Goal: Transaction & Acquisition: Purchase product/service

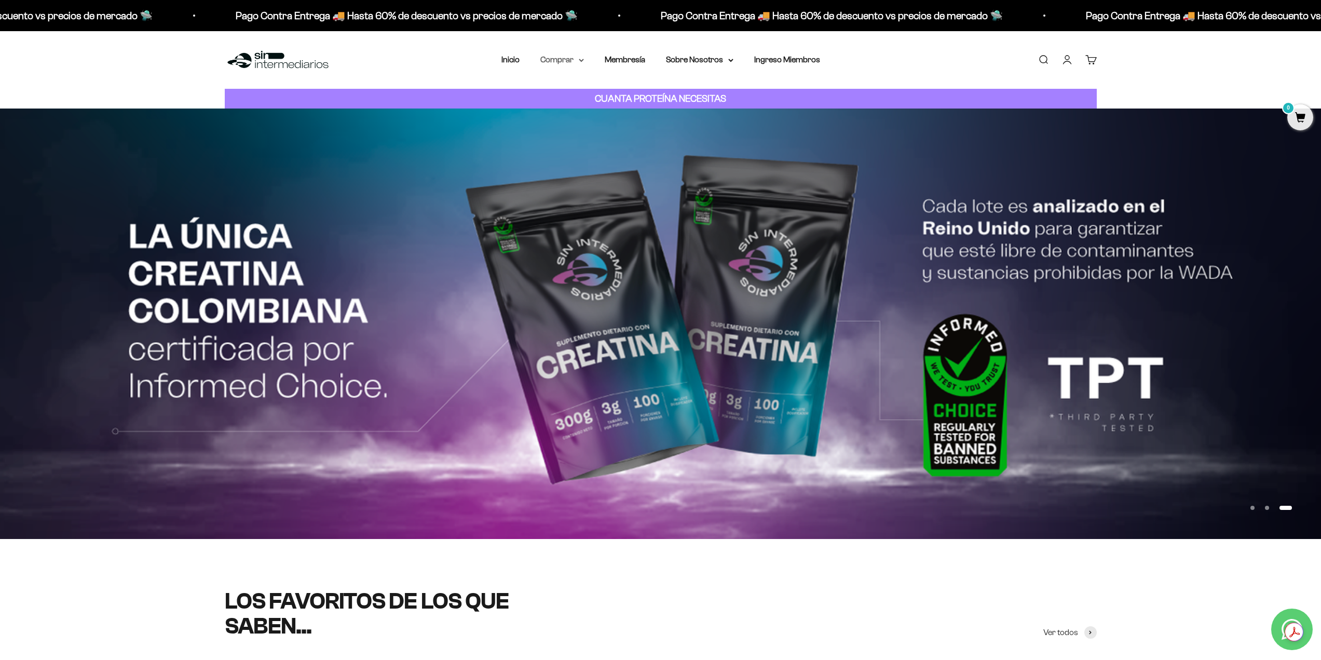
click at [579, 59] on icon at bounding box center [581, 61] width 5 height 4
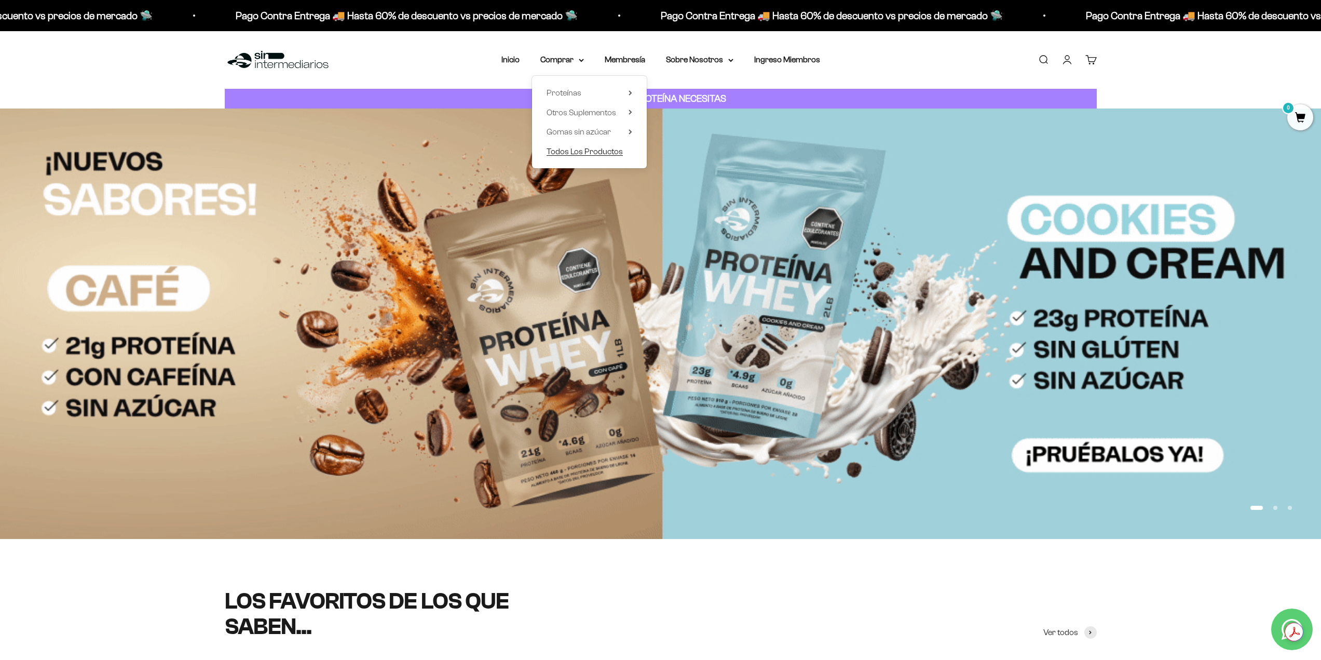
click at [571, 150] on span "Todos Los Productos" at bounding box center [585, 151] width 76 height 9
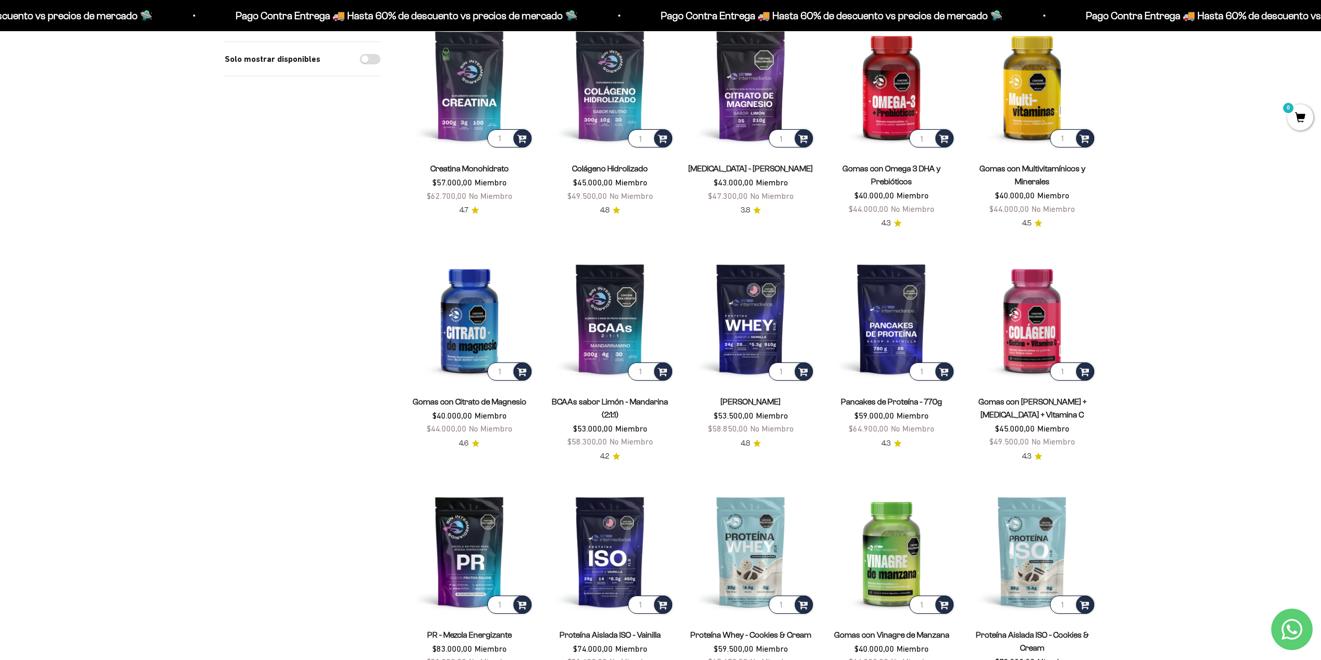
scroll to position [156, 0]
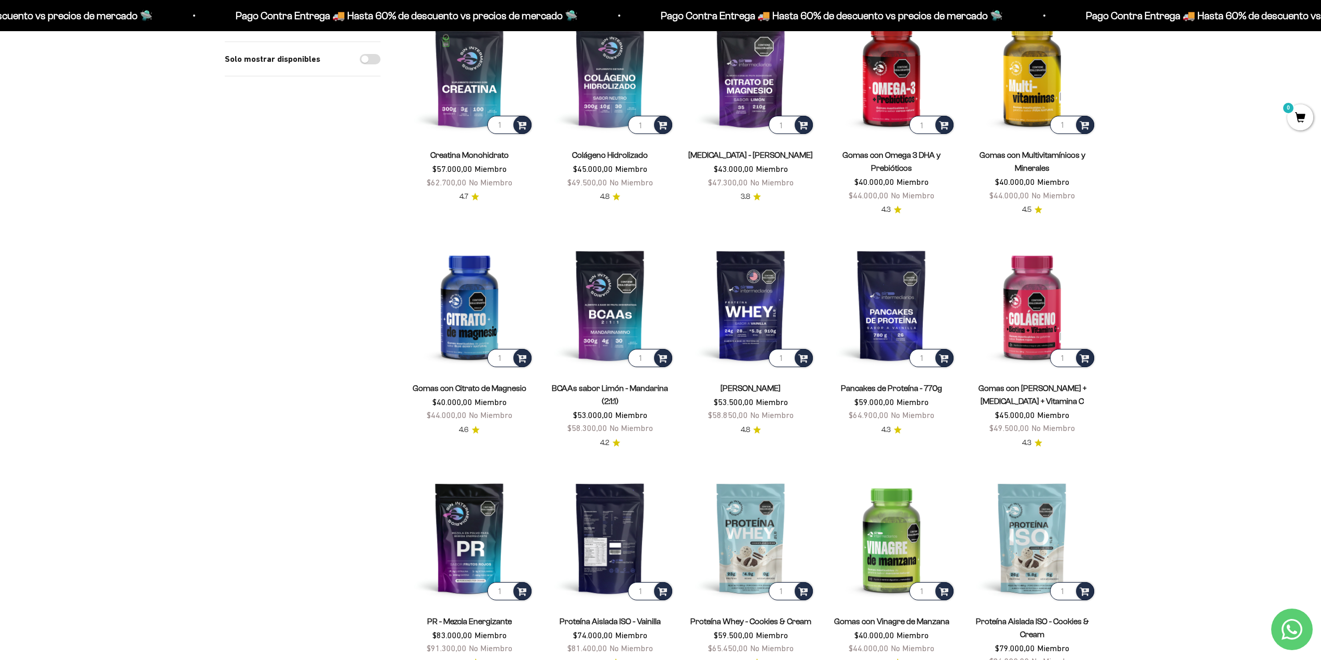
click at [603, 575] on img at bounding box center [610, 537] width 128 height 128
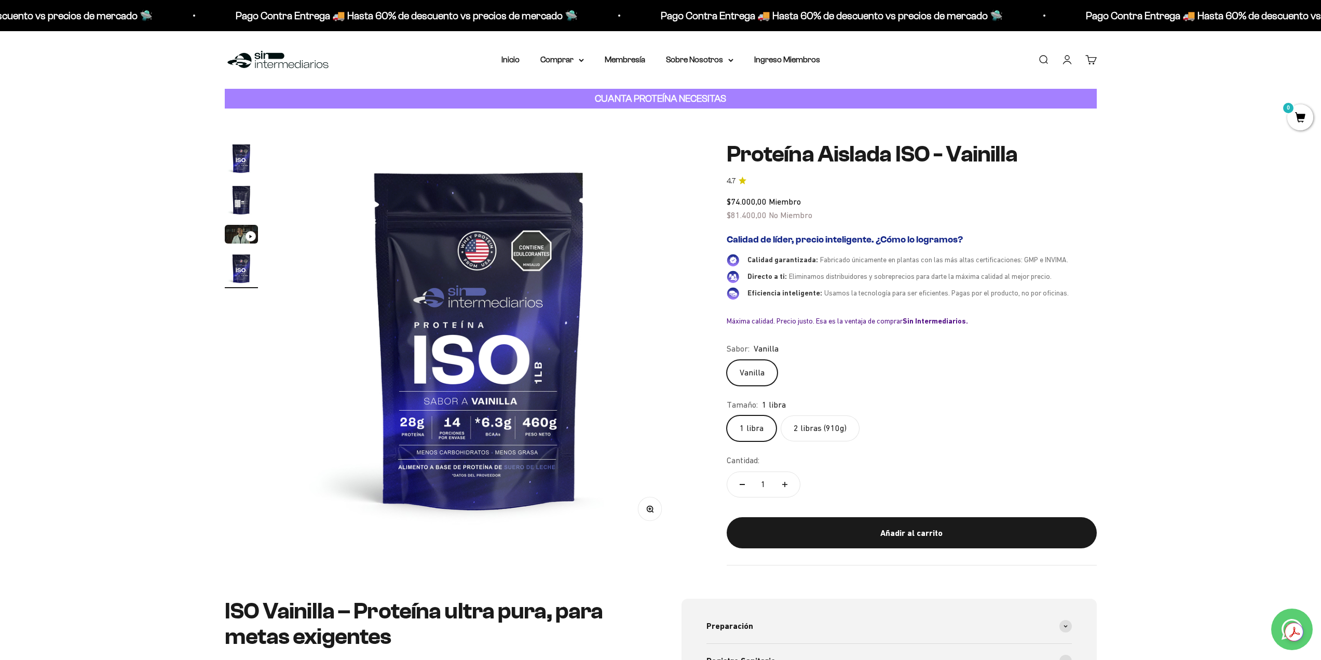
click at [848, 427] on label "2 libras (910g)" at bounding box center [820, 428] width 79 height 26
click at [727, 415] on input "2 libras (910g)" at bounding box center [726, 415] width 1 height 1
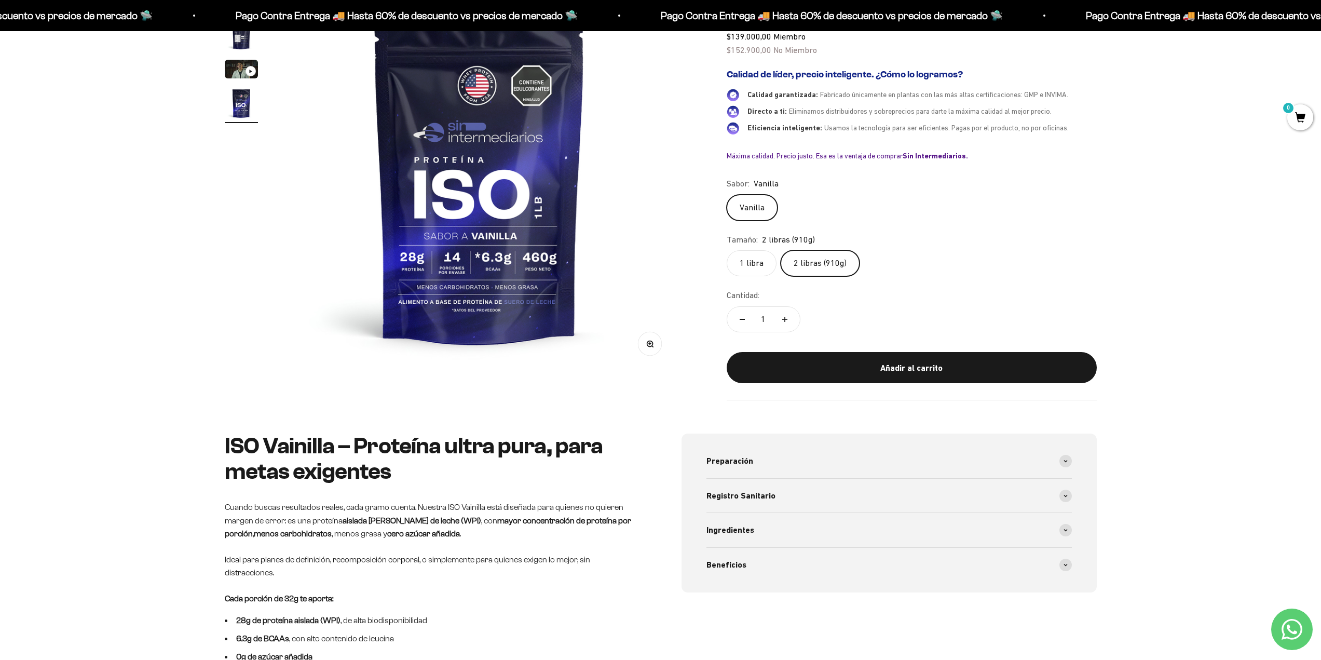
scroll to position [52, 0]
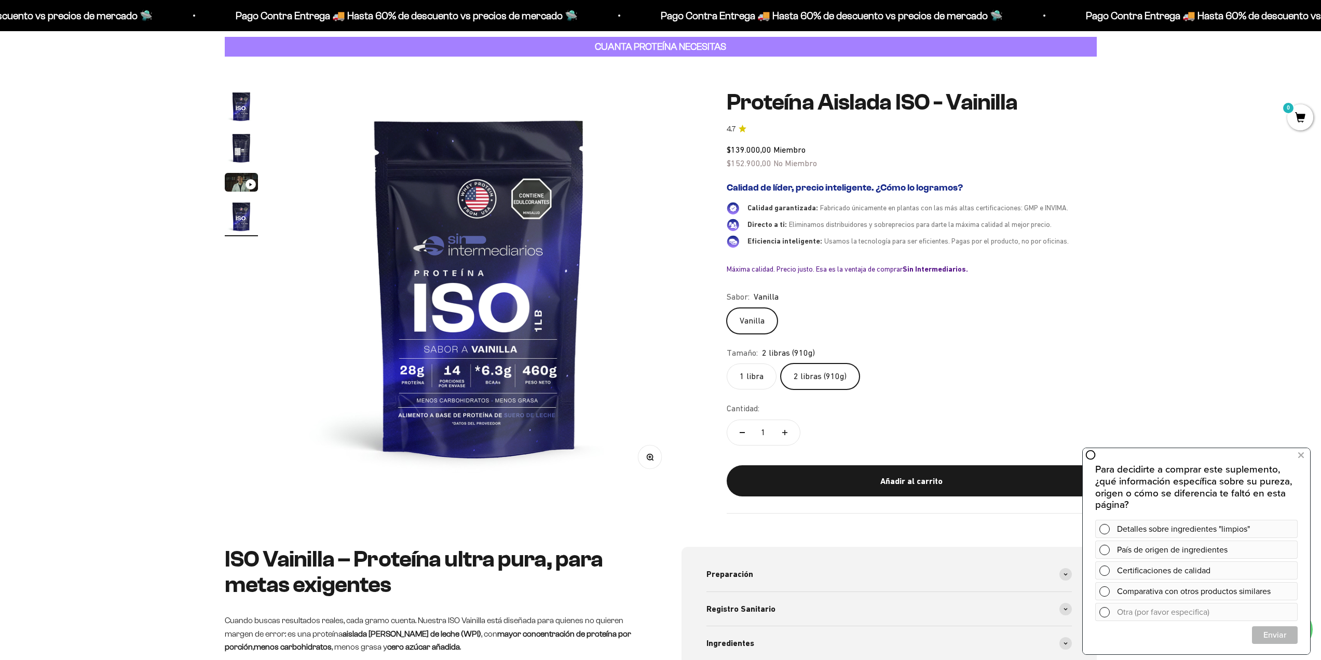
click at [748, 380] on label "1 libra" at bounding box center [752, 376] width 50 height 26
click at [727, 363] on input "1 libra" at bounding box center [726, 363] width 1 height 1
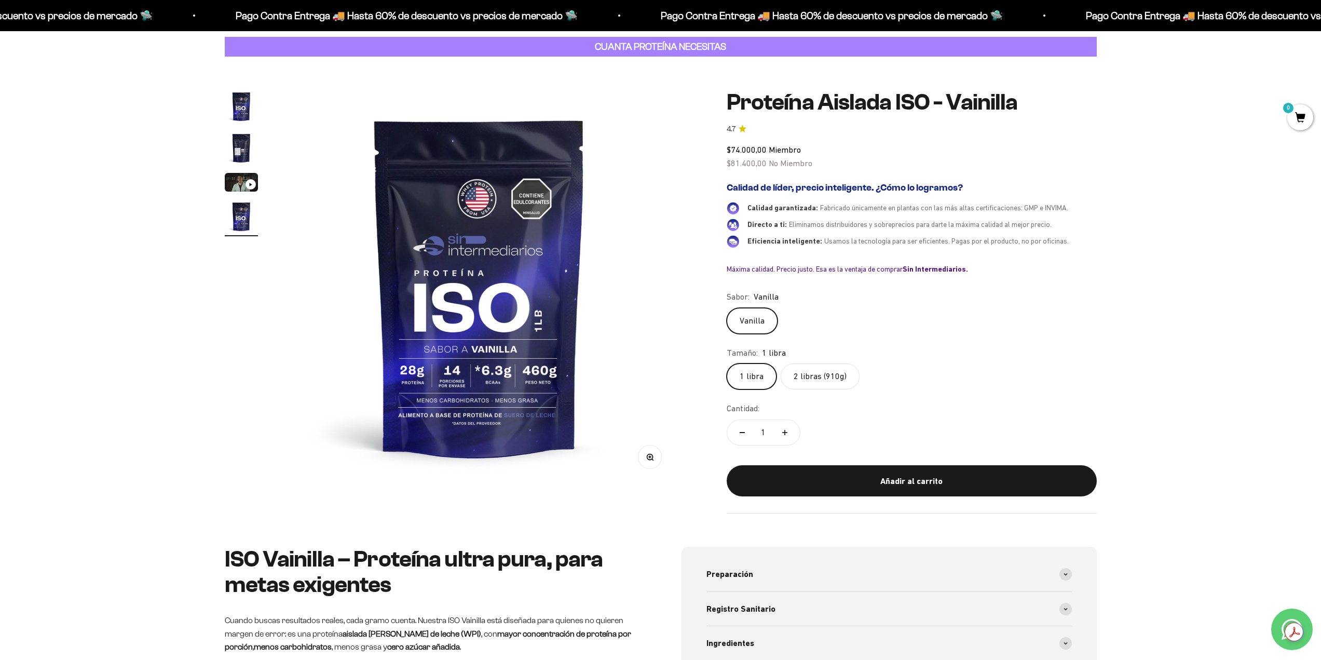
click at [811, 374] on label "2 libras (910g)" at bounding box center [820, 376] width 79 height 26
click at [727, 363] on input "2 libras (910g)" at bounding box center [726, 363] width 1 height 1
click at [751, 377] on label "1 libra" at bounding box center [752, 376] width 50 height 26
click at [727, 363] on input "1 libra" at bounding box center [726, 363] width 1 height 1
